Goal: Find specific page/section: Find specific page/section

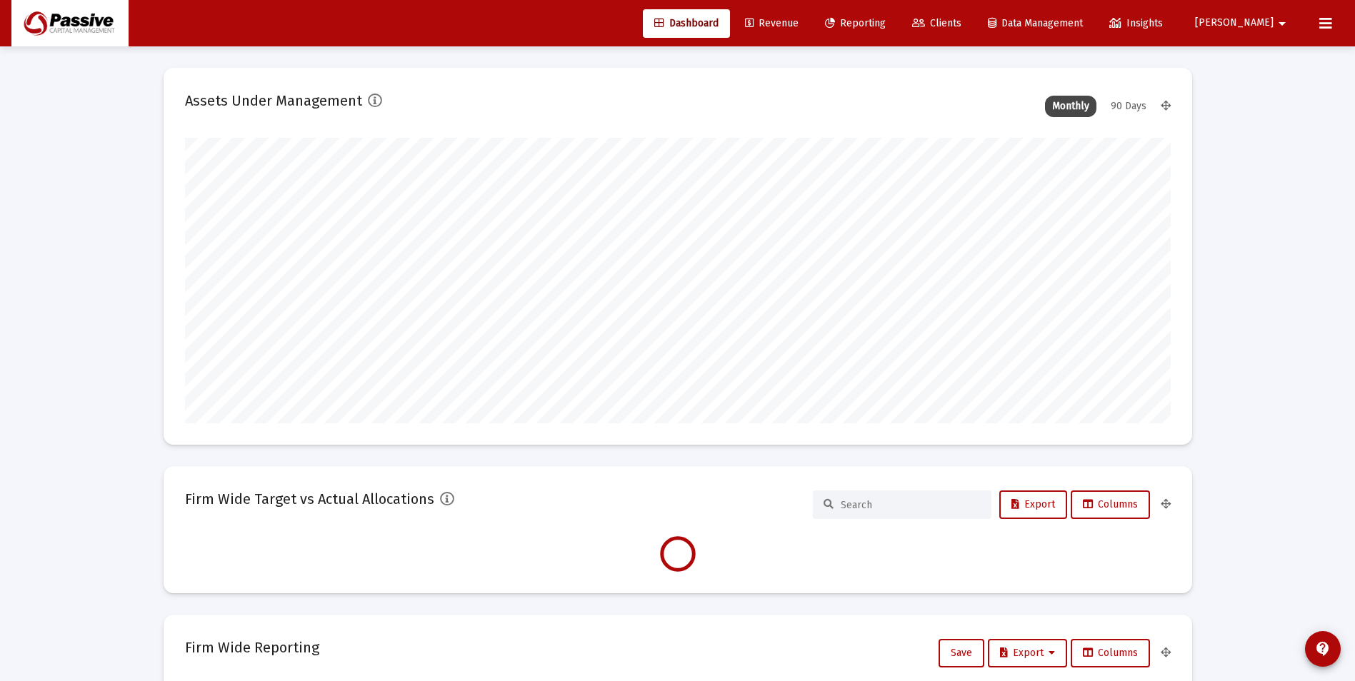
scroll to position [286, 986]
click at [1319, 23] on icon at bounding box center [1325, 23] width 13 height 17
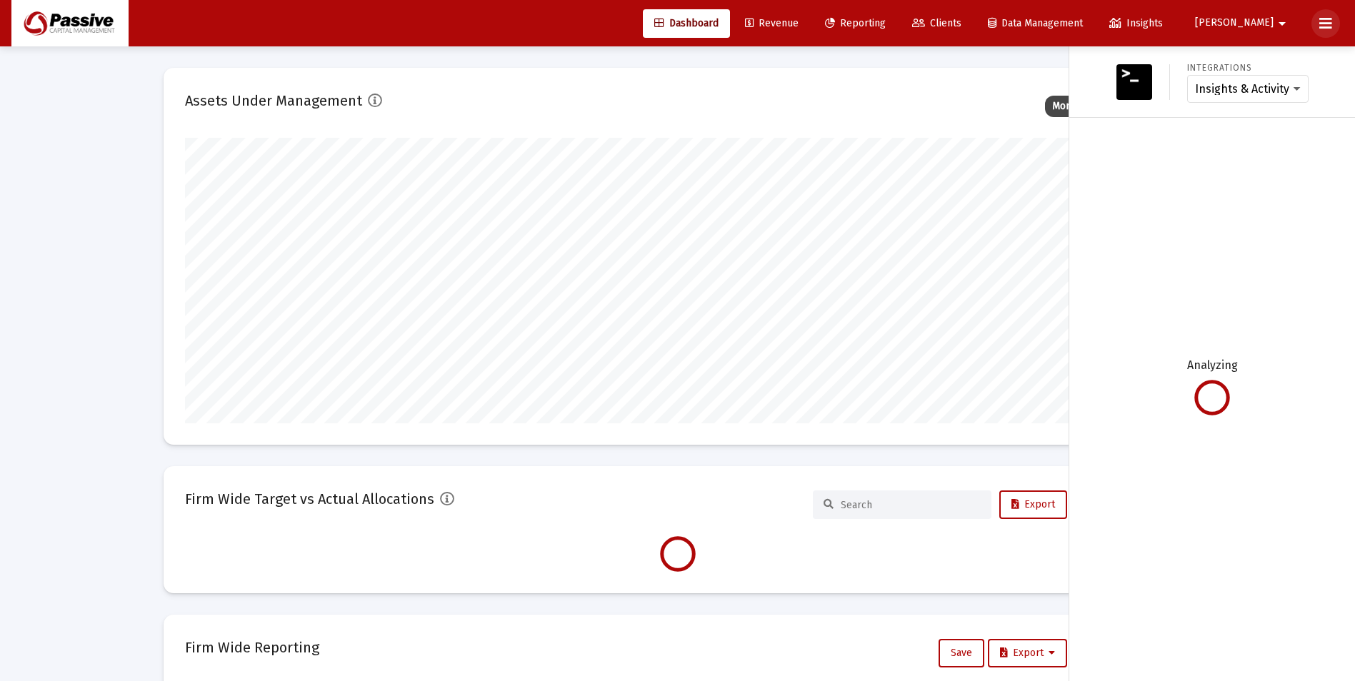
scroll to position [286, 531]
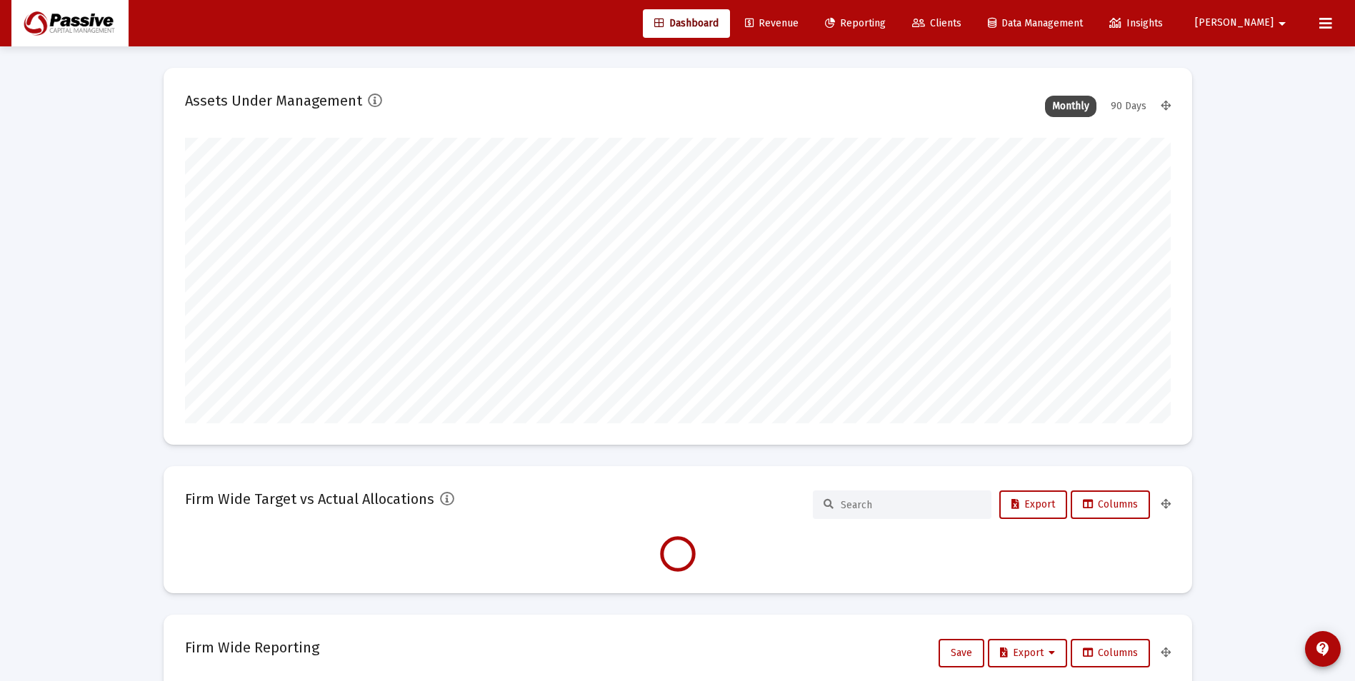
type input "[DATE]"
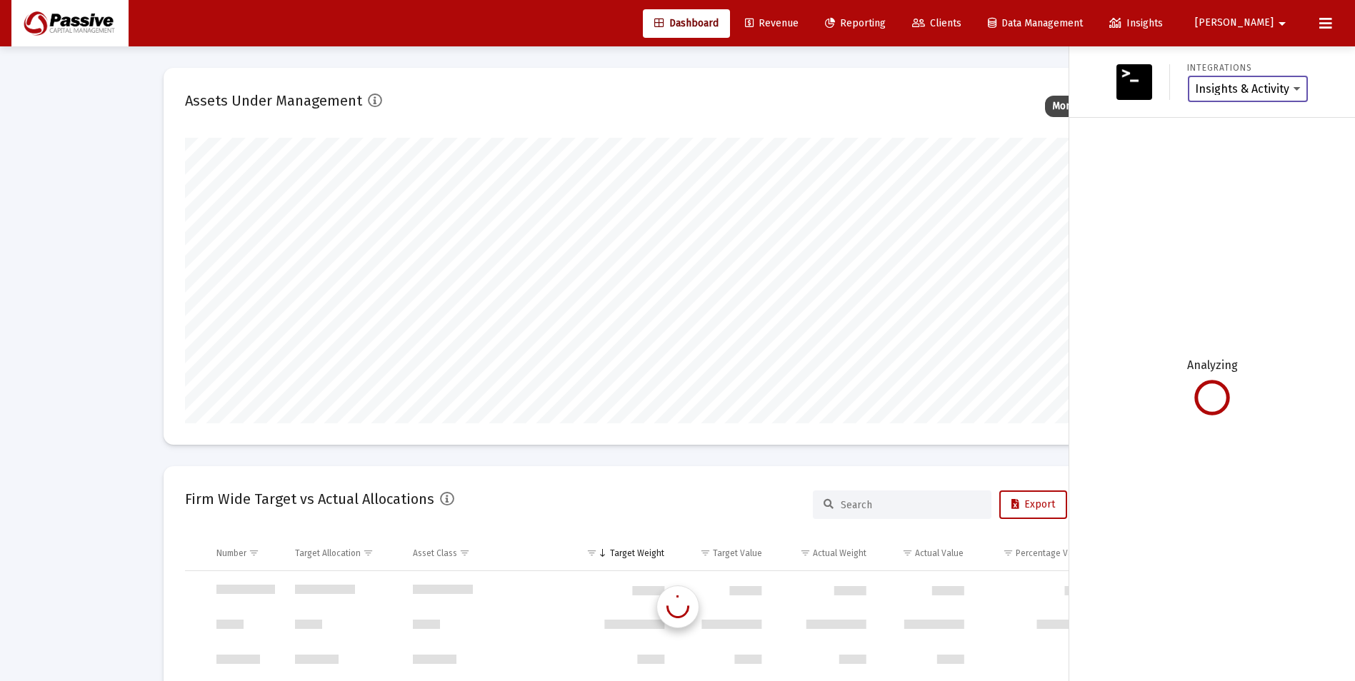
scroll to position [5486, 0]
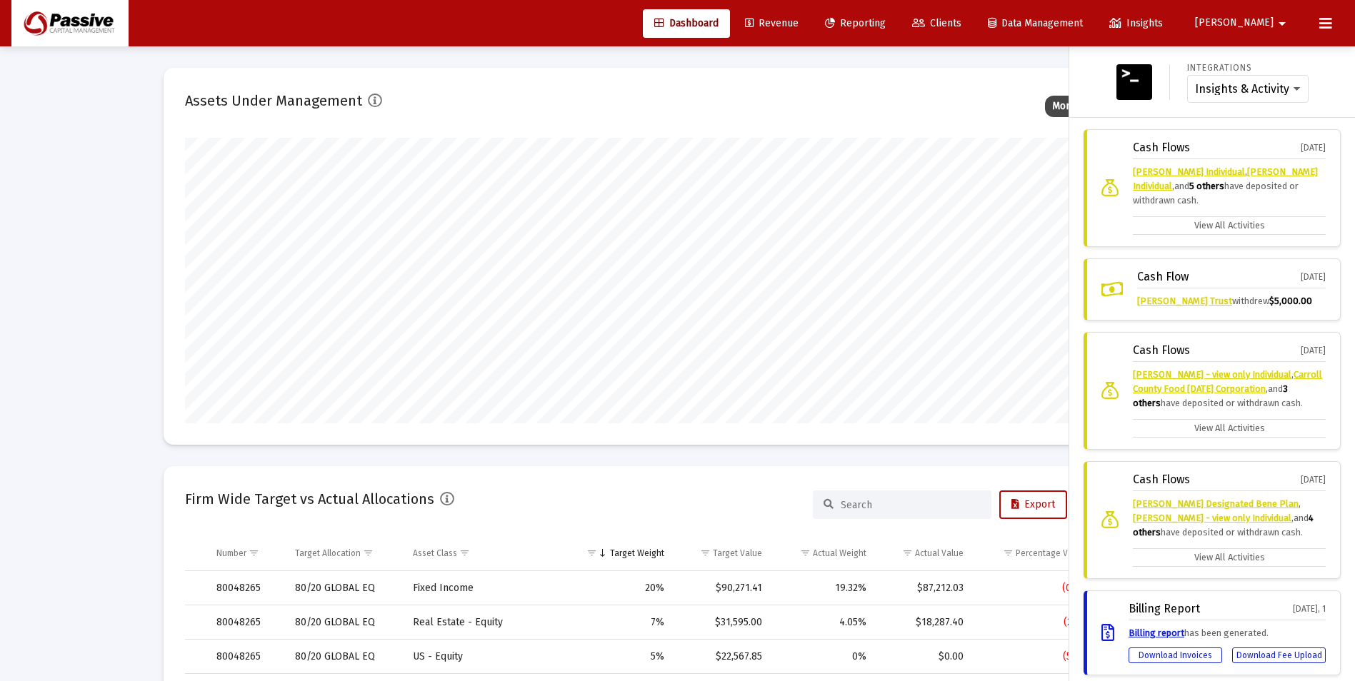
click at [1250, 238] on div "Cash Flows [DATE] [PERSON_NAME] Individual , [PERSON_NAME] Individual , and 5 o…" at bounding box center [1212, 188] width 257 height 118
click at [1250, 233] on label "View All Activities" at bounding box center [1229, 225] width 193 height 19
click at [0, 0] on input "View All Activities" at bounding box center [0, 0] width 0 height 0
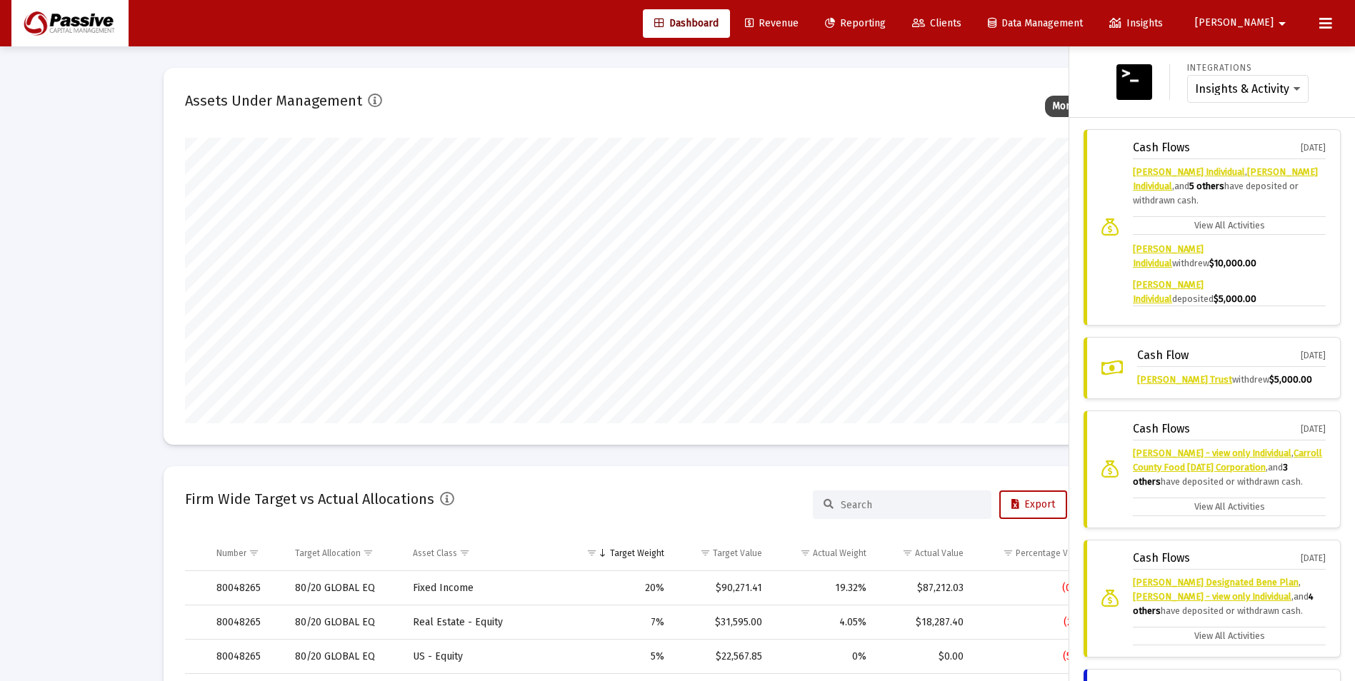
click at [1317, 299] on div "Cash Flows [DATE] [PERSON_NAME] Individual , [PERSON_NAME] Individual , and 5 o…" at bounding box center [1212, 227] width 257 height 196
click at [1319, 299] on div "Cash Flows [DATE] [PERSON_NAME] Individual , [PERSON_NAME] Individual , and 5 o…" at bounding box center [1212, 227] width 257 height 196
click at [1317, 300] on div "Cash Flows [DATE] [PERSON_NAME] Individual , [PERSON_NAME] Individual , and 5 o…" at bounding box center [1212, 227] width 257 height 196
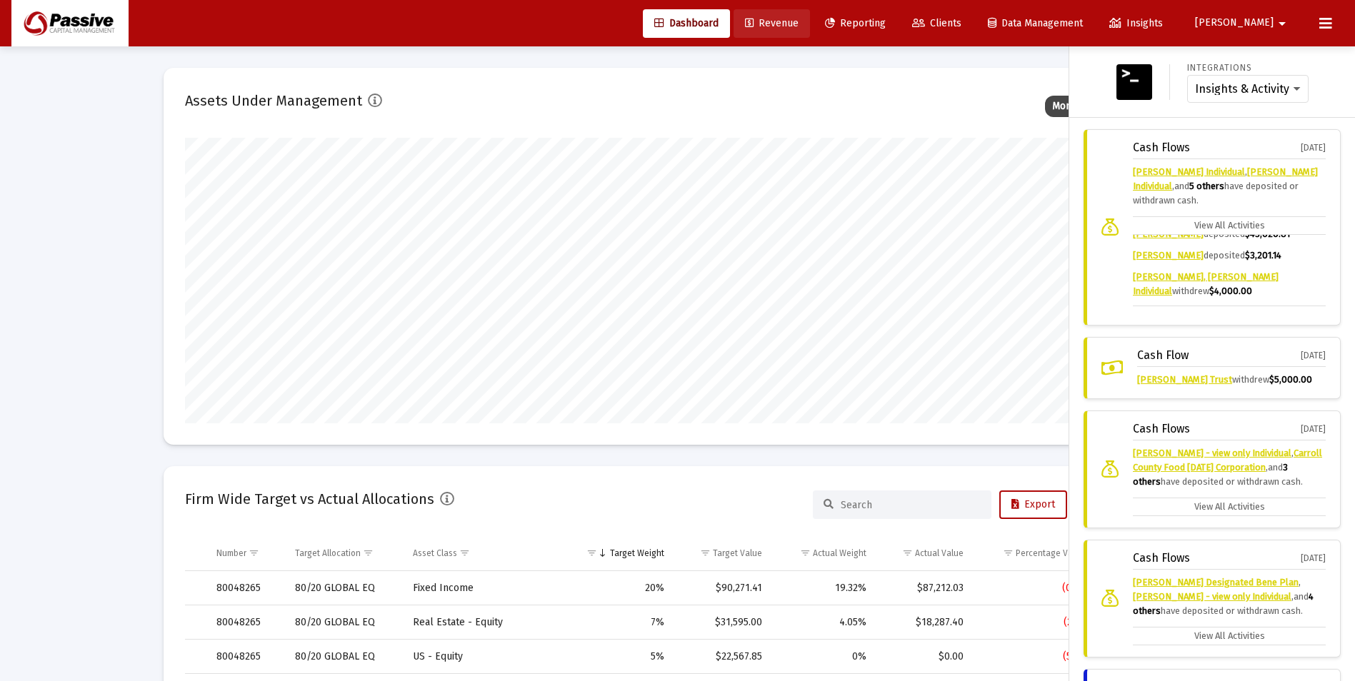
click at [810, 22] on link "Revenue" at bounding box center [772, 23] width 76 height 29
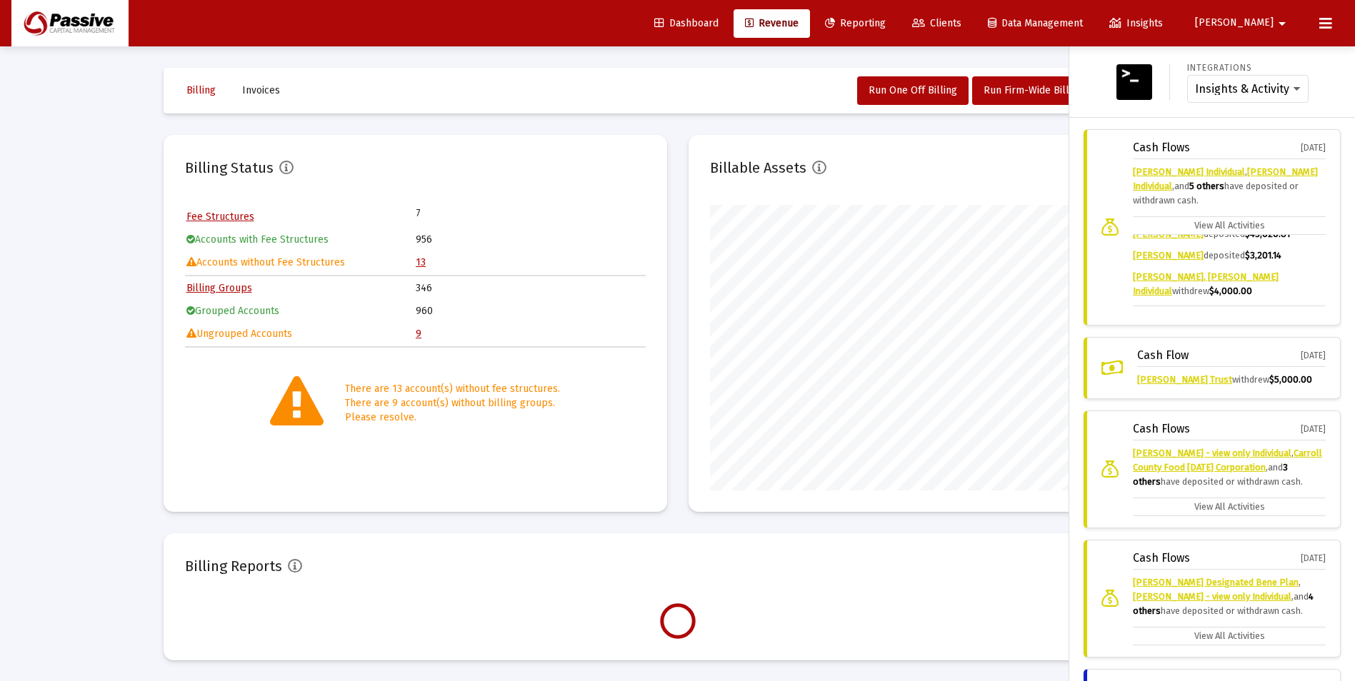
scroll to position [286, 461]
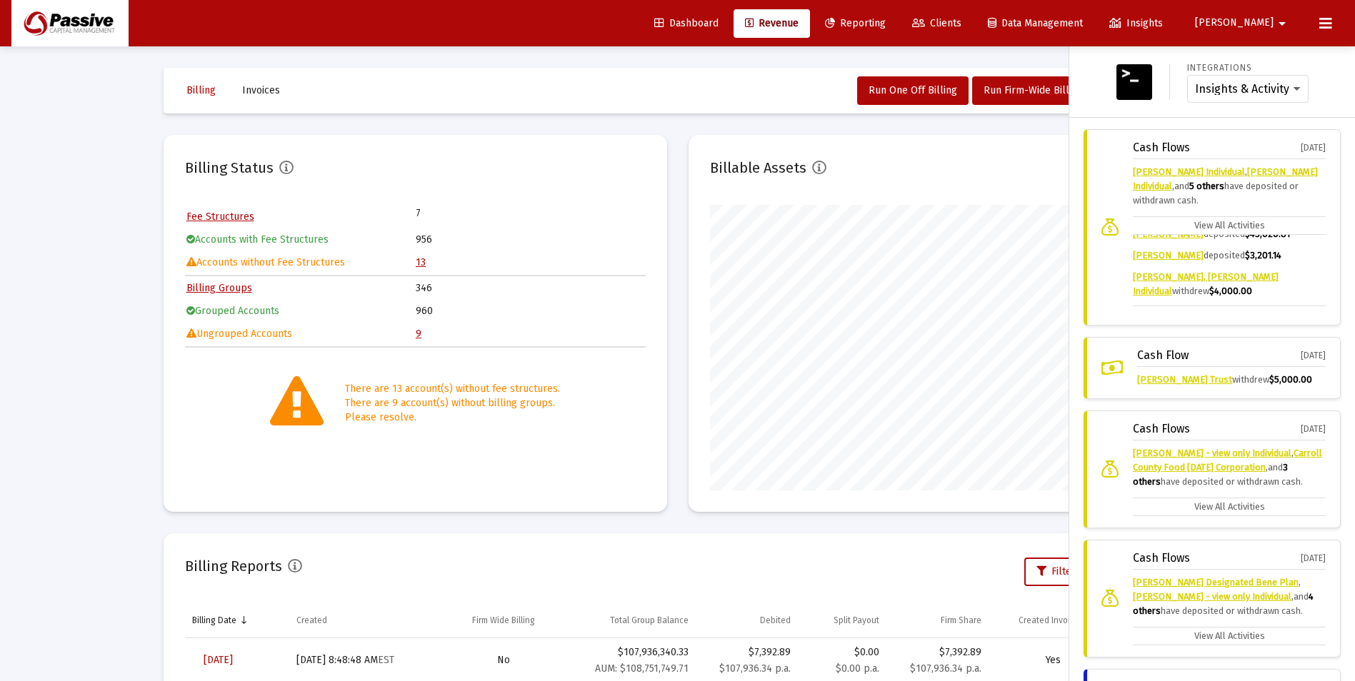
click at [421, 262] on div at bounding box center [677, 340] width 1355 height 681
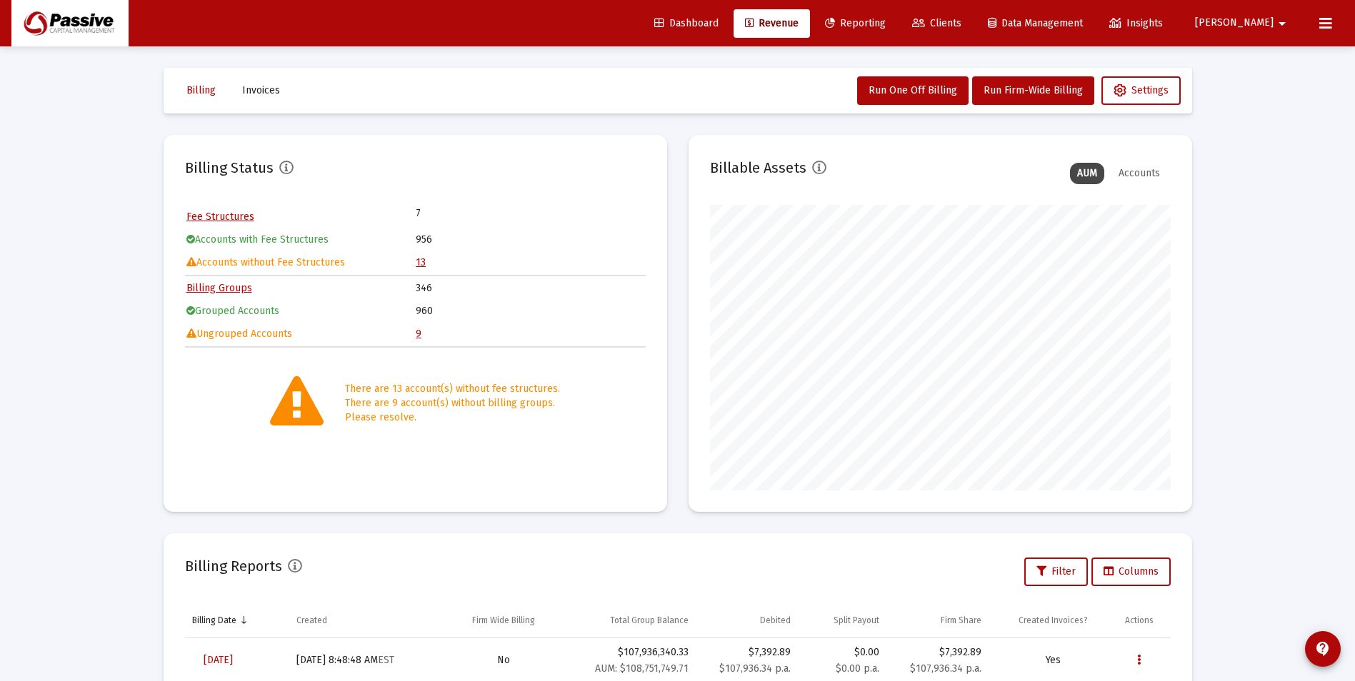
click at [414, 261] on table "Fee Structures 7 Accounts with Fee Structures 956 Accounts without Fee Structur…" at bounding box center [415, 240] width 461 height 70
click at [423, 261] on link "13" at bounding box center [421, 262] width 10 height 12
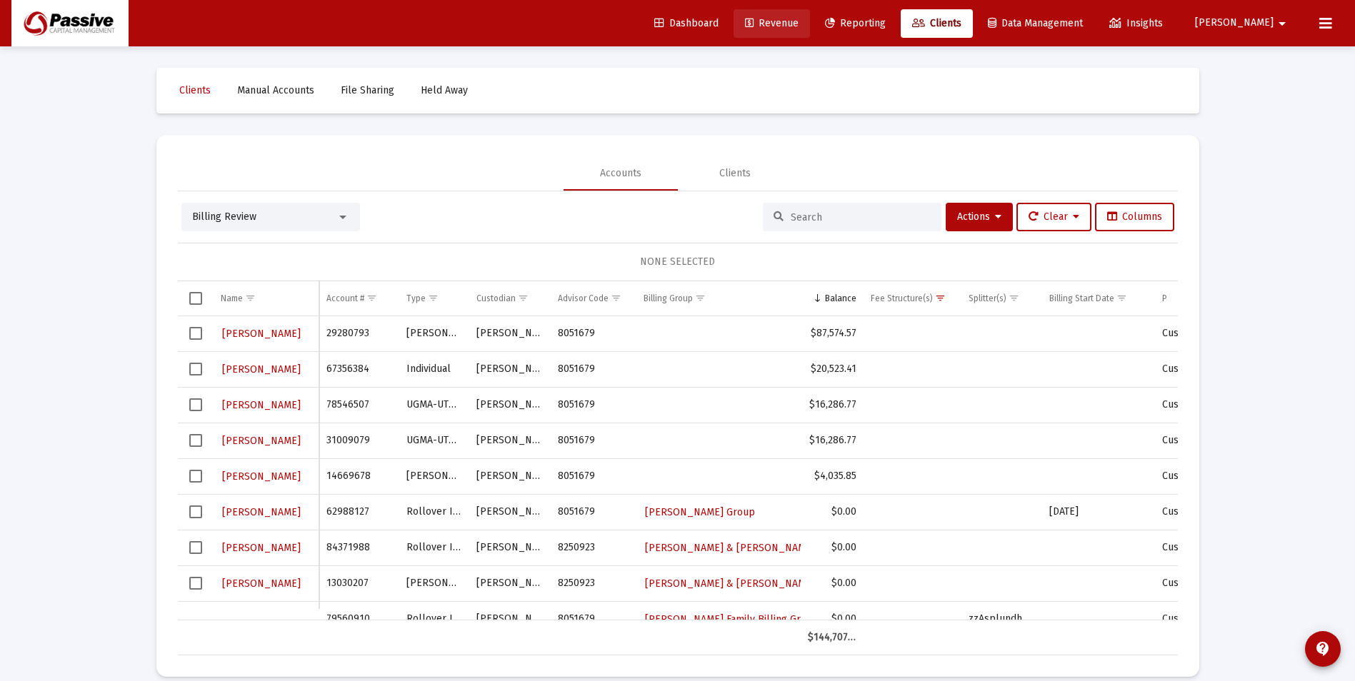
click at [799, 20] on span "Revenue" at bounding box center [772, 23] width 54 height 12
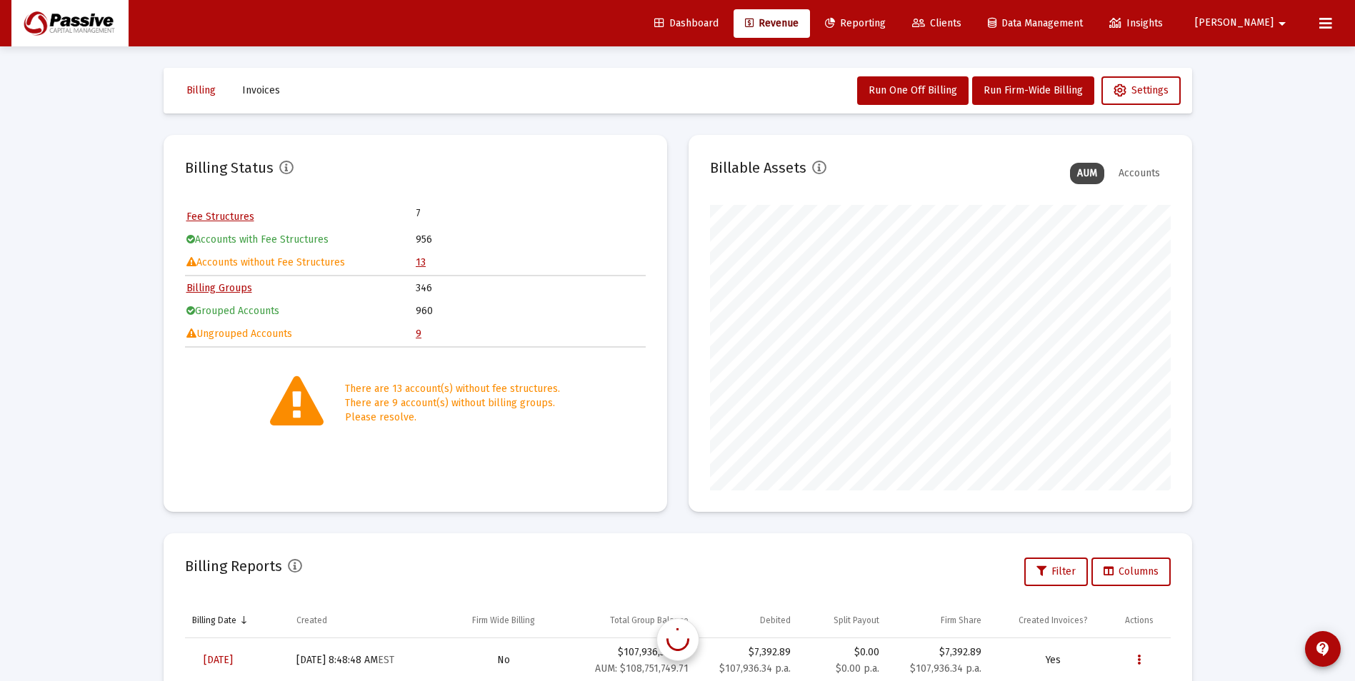
scroll to position [286, 461]
click at [421, 333] on link "9" at bounding box center [419, 334] width 6 height 12
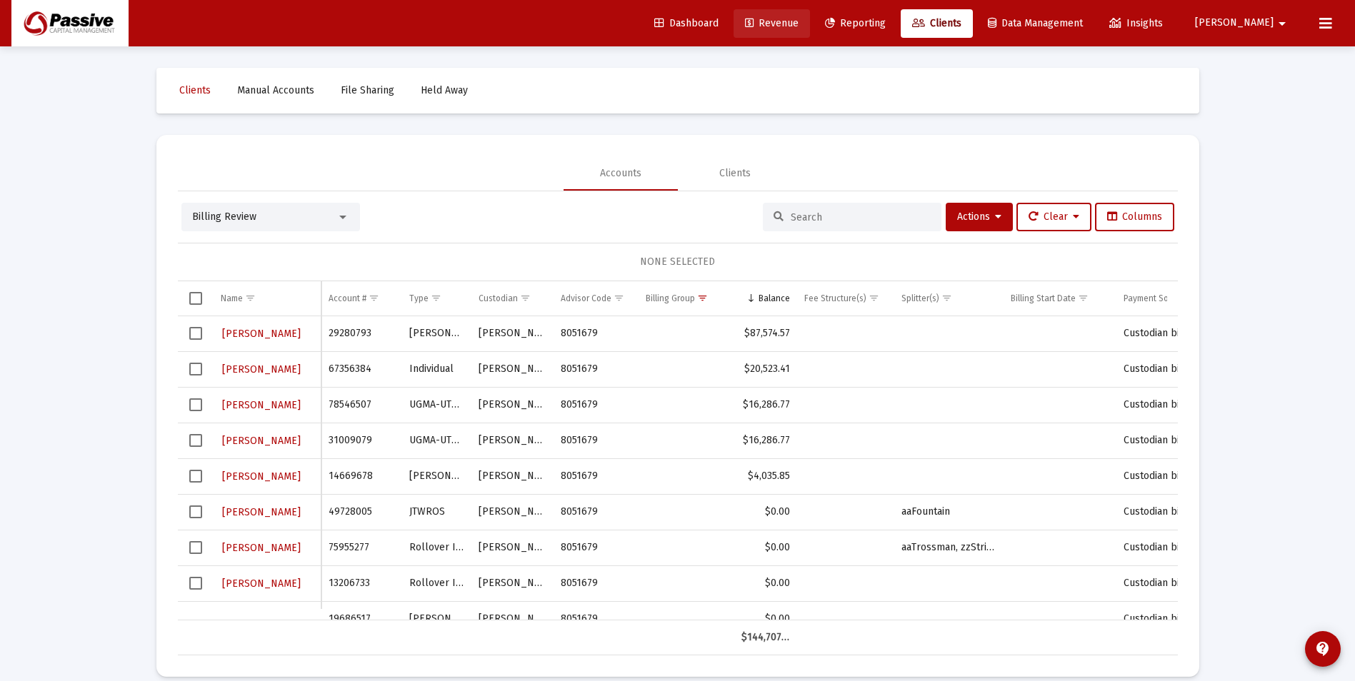
click at [799, 29] on span "Revenue" at bounding box center [772, 23] width 54 height 12
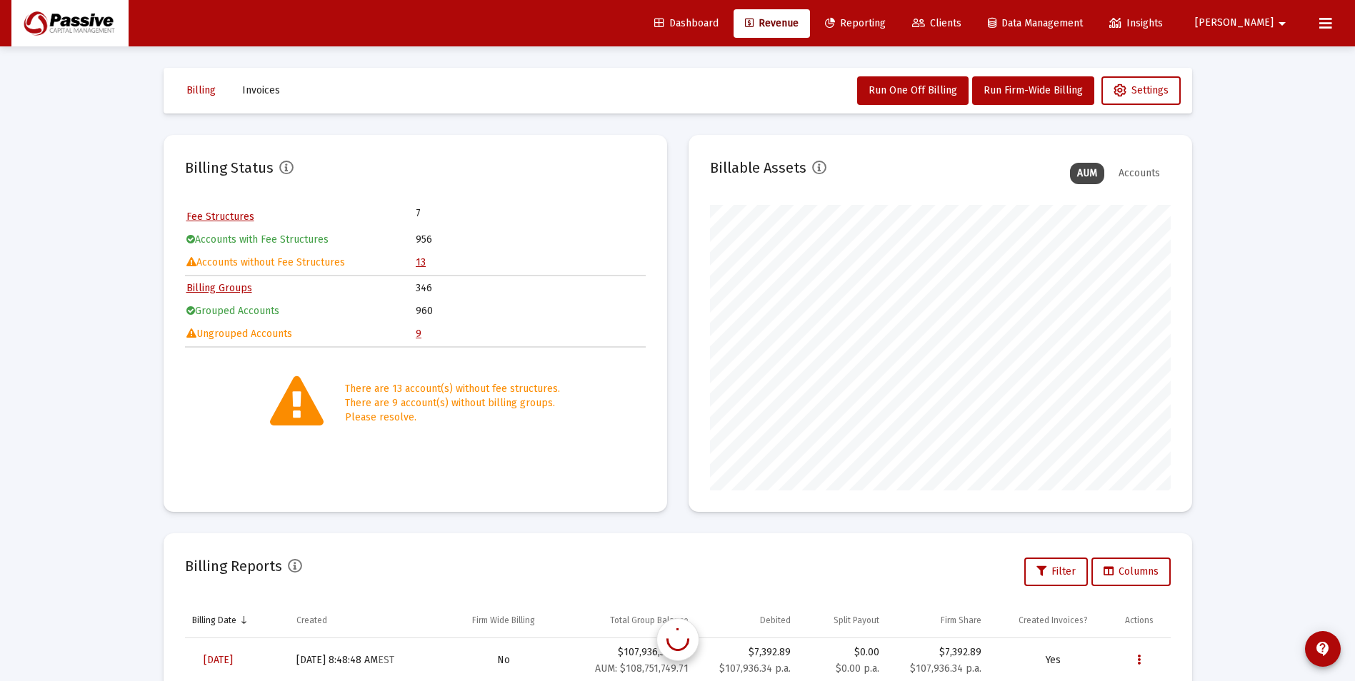
scroll to position [286, 461]
